Goal: Information Seeking & Learning: Learn about a topic

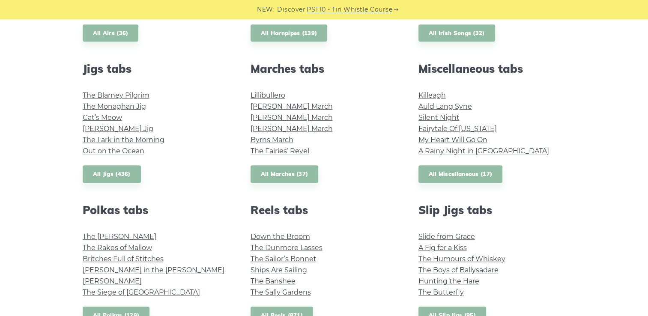
scroll to position [447, 0]
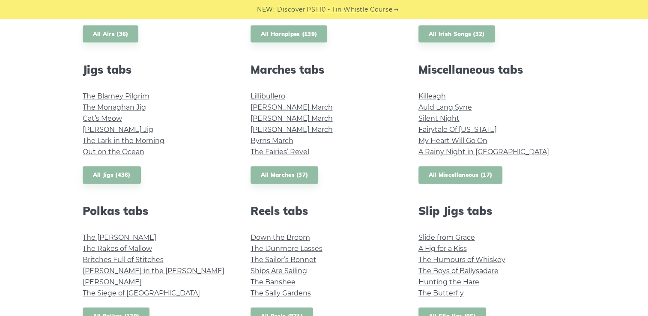
click at [454, 176] on link "All Miscellaneous (17)" at bounding box center [461, 175] width 84 height 18
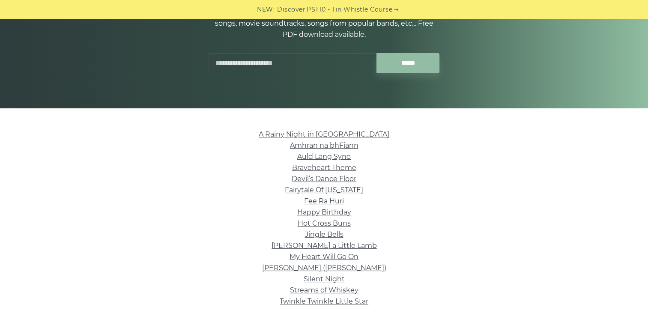
scroll to position [117, 0]
click at [339, 156] on link "Auld Lang Syne" at bounding box center [324, 157] width 54 height 8
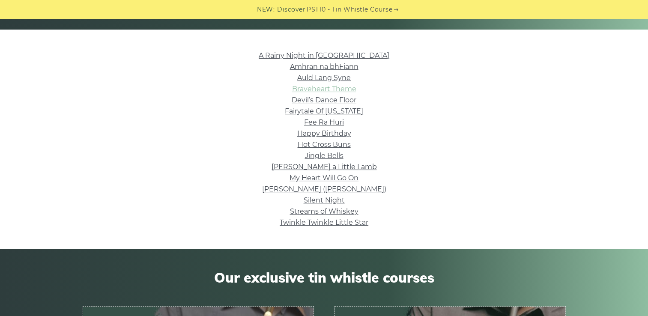
scroll to position [195, 0]
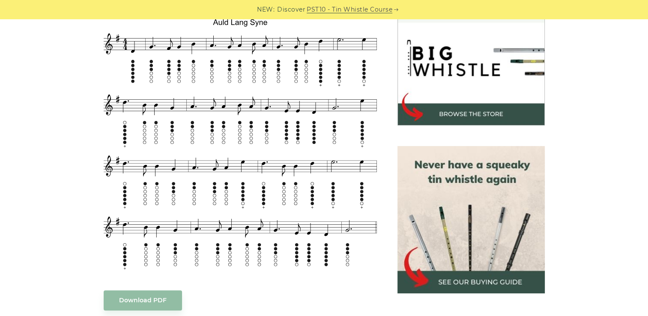
scroll to position [267, 0]
